Goal: Check status: Check status

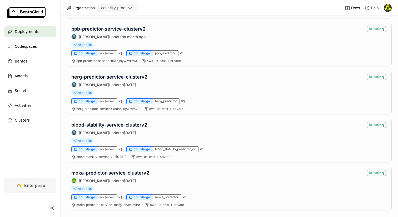
scroll to position [349, 0]
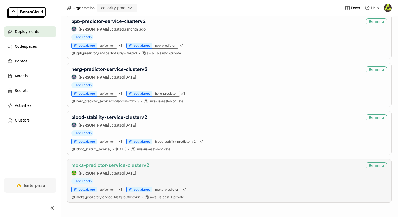
click at [128, 164] on link "moka-predictor-service-clusterv2" at bounding box center [110, 165] width 78 height 6
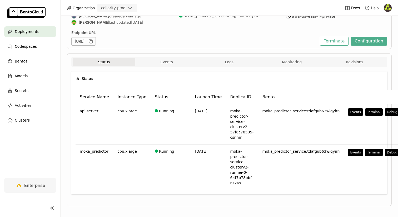
scroll to position [61, 0]
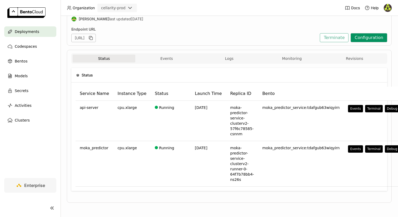
click at [369, 37] on button "Configuration" at bounding box center [369, 37] width 37 height 9
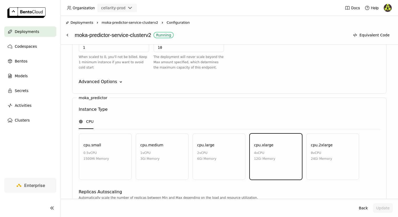
scroll to position [389, 0]
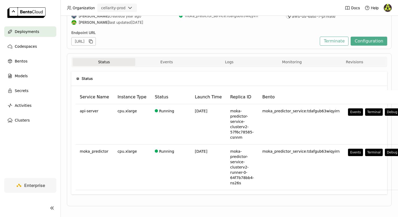
scroll to position [56, 0]
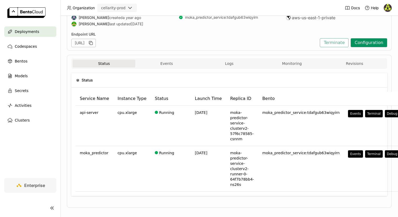
click at [366, 44] on button "Configuration" at bounding box center [369, 42] width 37 height 9
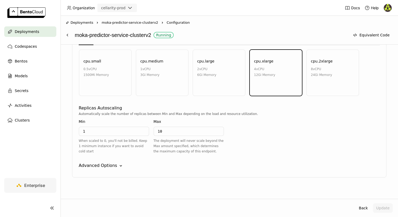
scroll to position [477, 0]
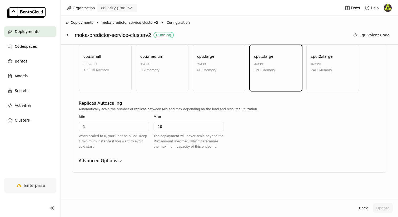
click at [119, 161] on icon "Down" at bounding box center [120, 160] width 5 height 5
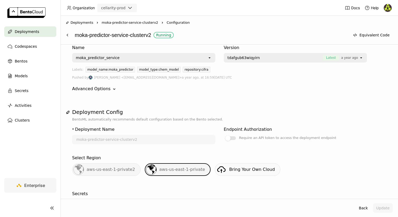
scroll to position [0, 0]
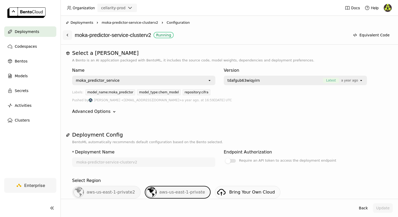
click at [68, 37] on icon at bounding box center [67, 35] width 4 height 4
